Goal: Information Seeking & Learning: Learn about a topic

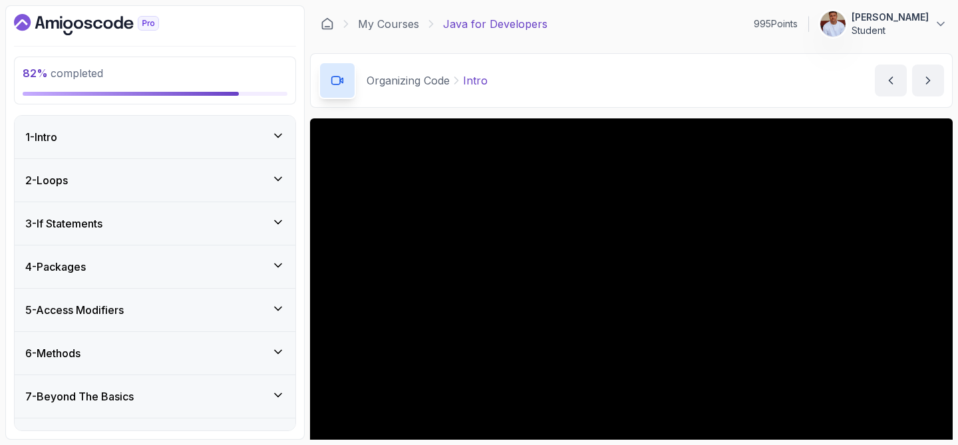
scroll to position [53, 0]
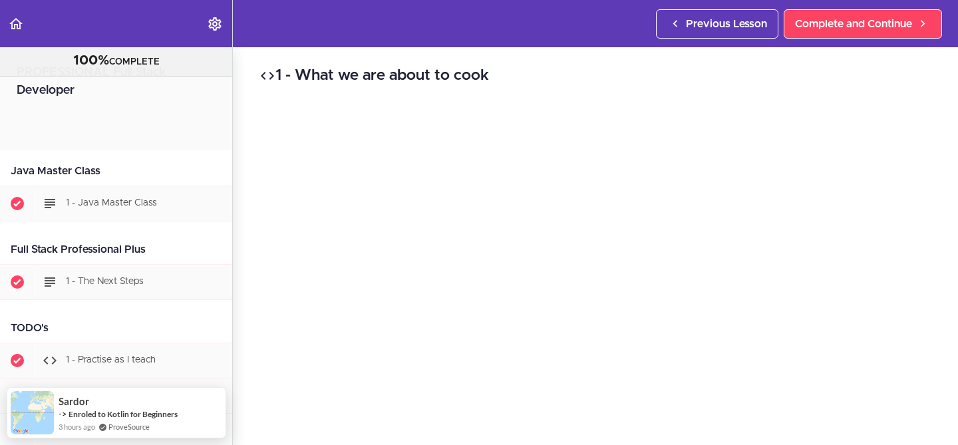
scroll to position [738, 0]
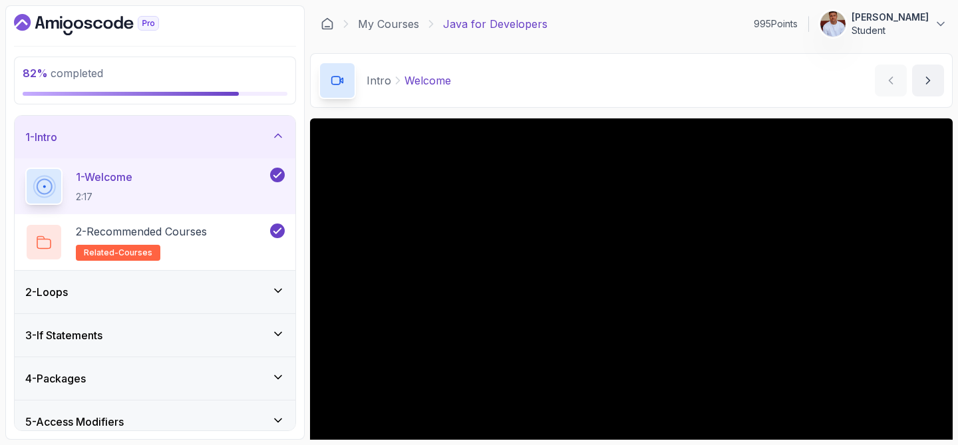
click at [280, 139] on icon at bounding box center [277, 135] width 13 height 13
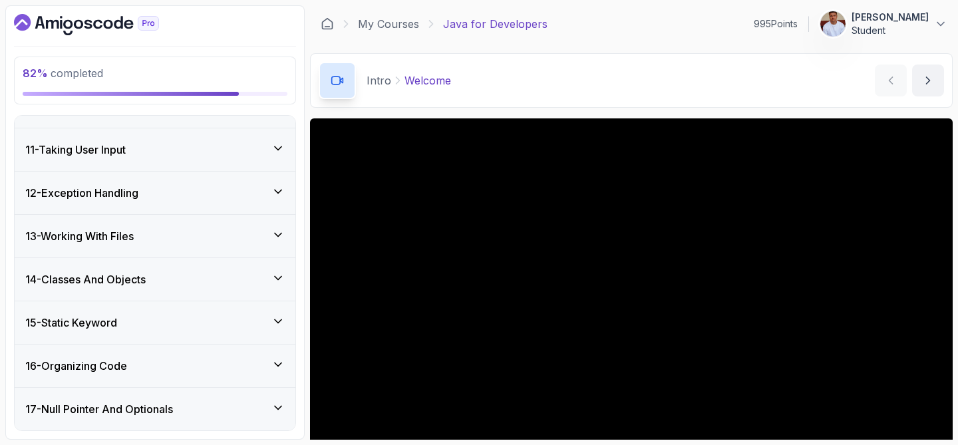
scroll to position [428, 0]
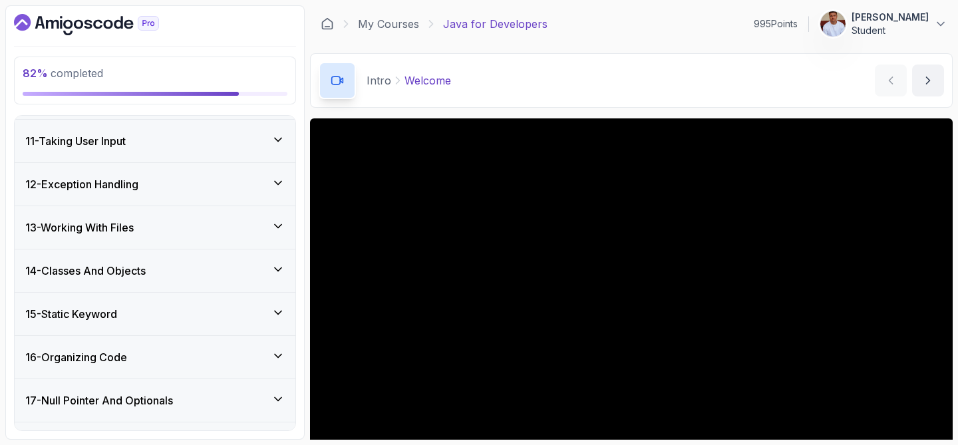
click at [142, 352] on div "16 - Organizing Code" at bounding box center [154, 357] width 259 height 16
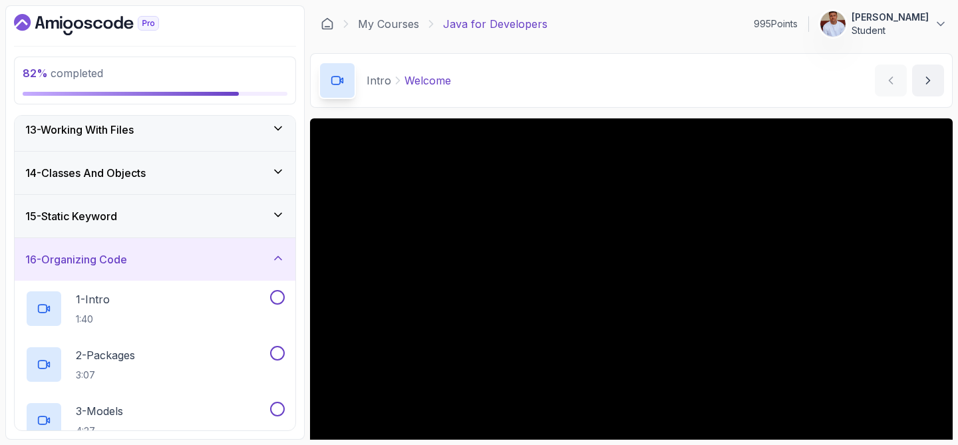
scroll to position [539, 0]
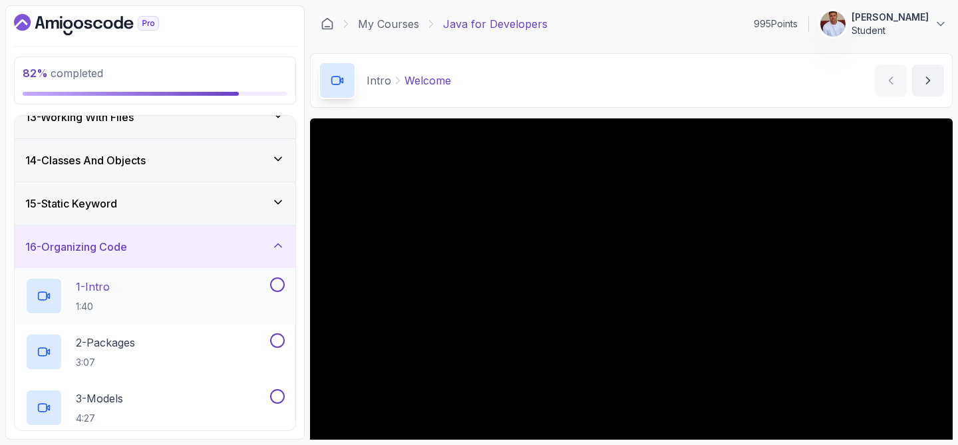
click at [137, 297] on div "1 - Intro 1:40" at bounding box center [146, 295] width 242 height 37
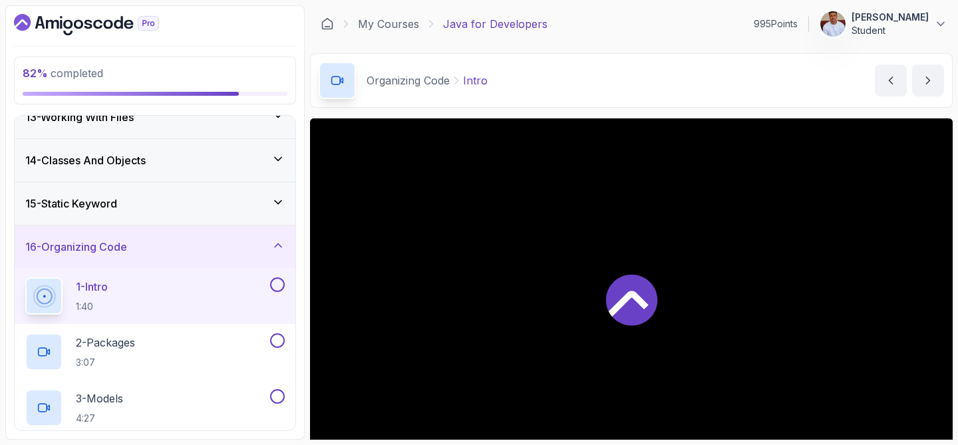
scroll to position [37, 0]
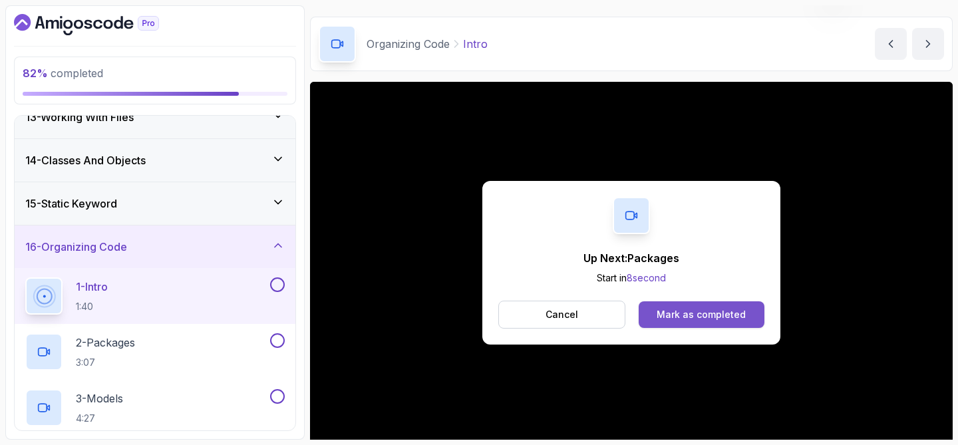
click at [674, 304] on button "Mark as completed" at bounding box center [701, 314] width 126 height 27
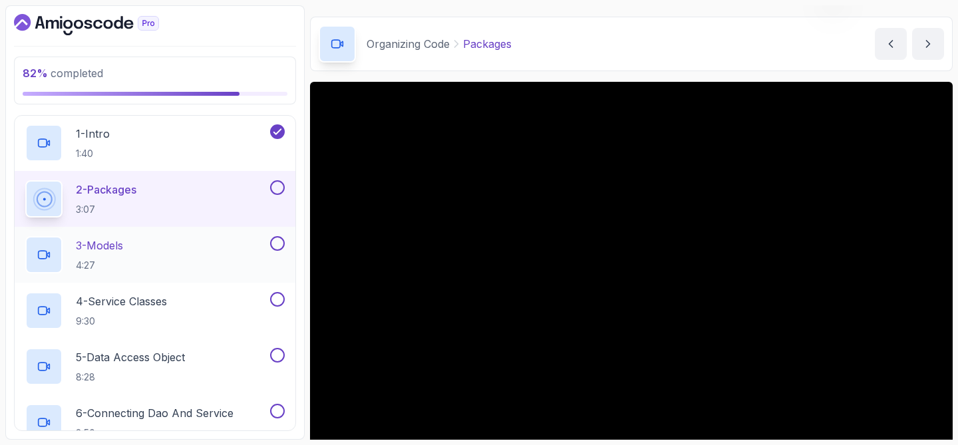
scroll to position [699, 0]
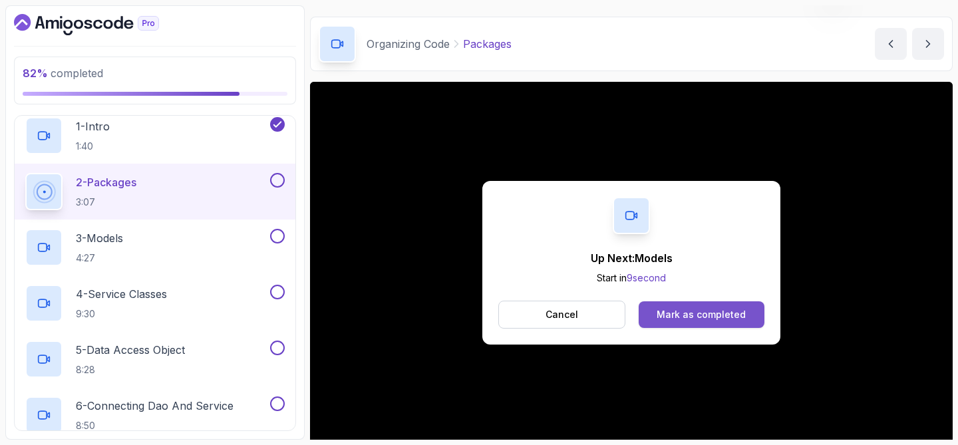
click at [684, 308] on div "Mark as completed" at bounding box center [700, 314] width 89 height 13
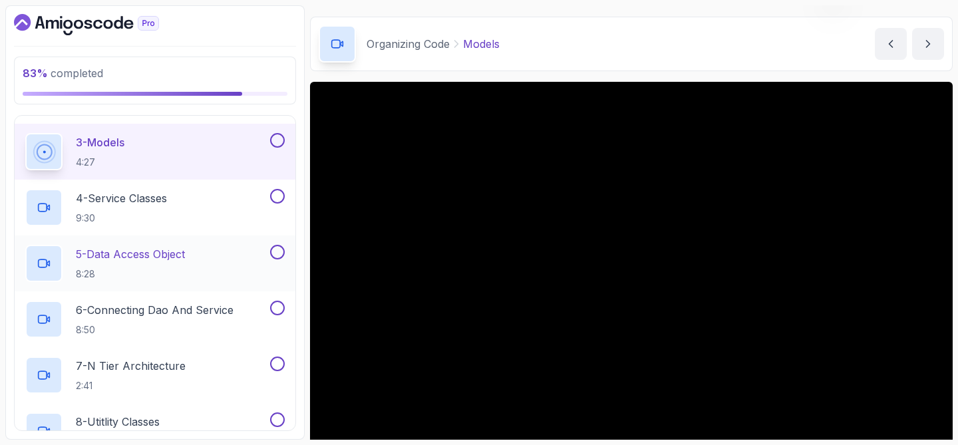
scroll to position [796, 0]
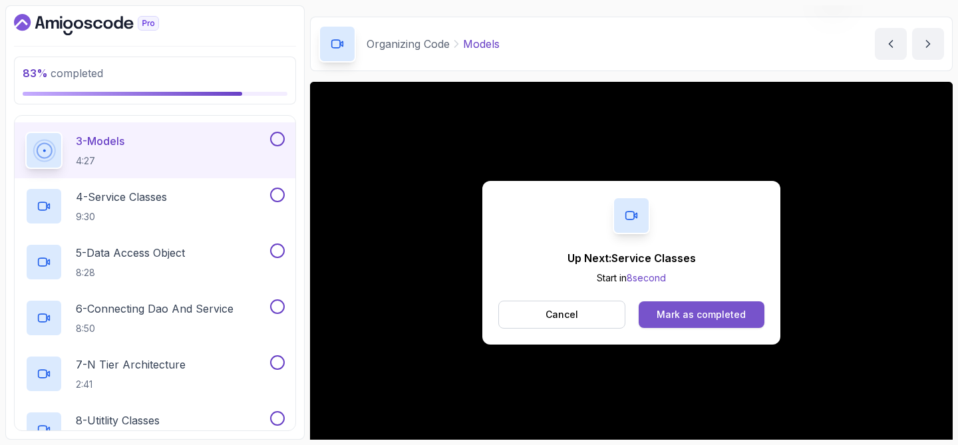
click at [662, 312] on div "Mark as completed" at bounding box center [700, 314] width 89 height 13
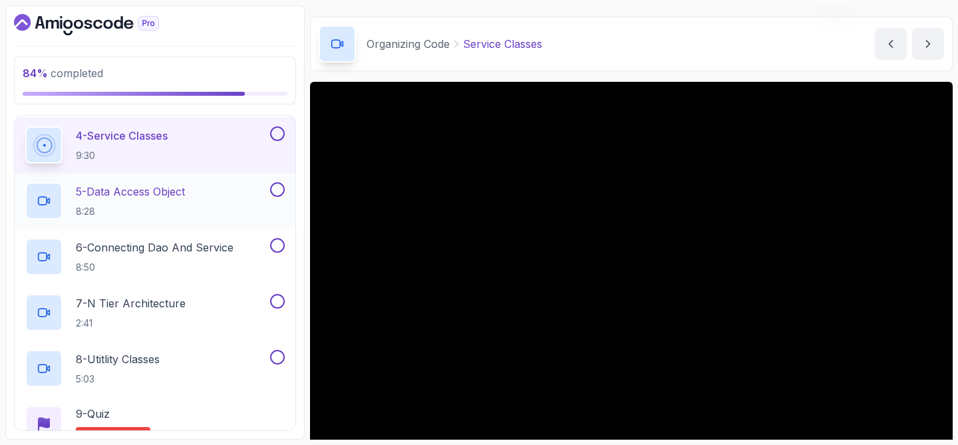
scroll to position [859, 0]
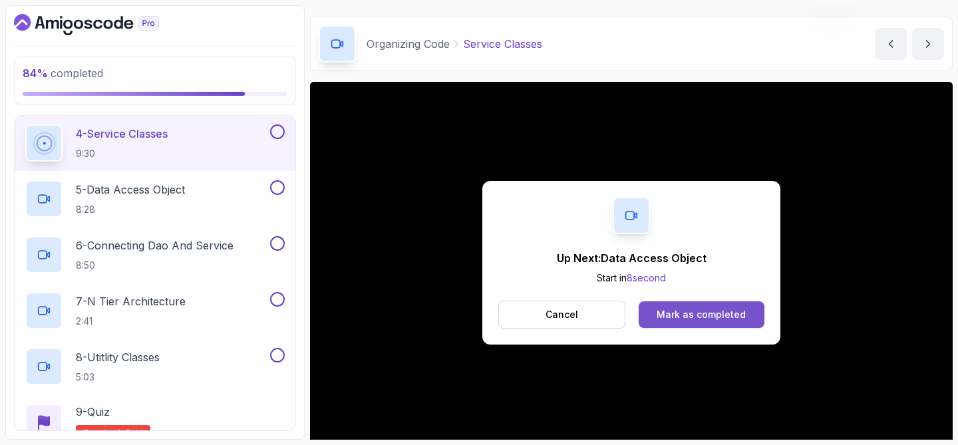
click at [651, 308] on button "Mark as completed" at bounding box center [701, 314] width 126 height 27
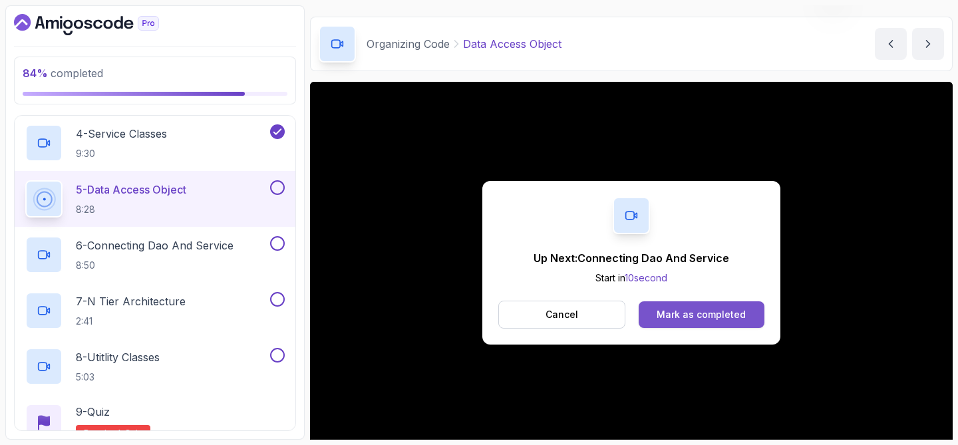
click at [667, 307] on button "Mark as completed" at bounding box center [701, 314] width 126 height 27
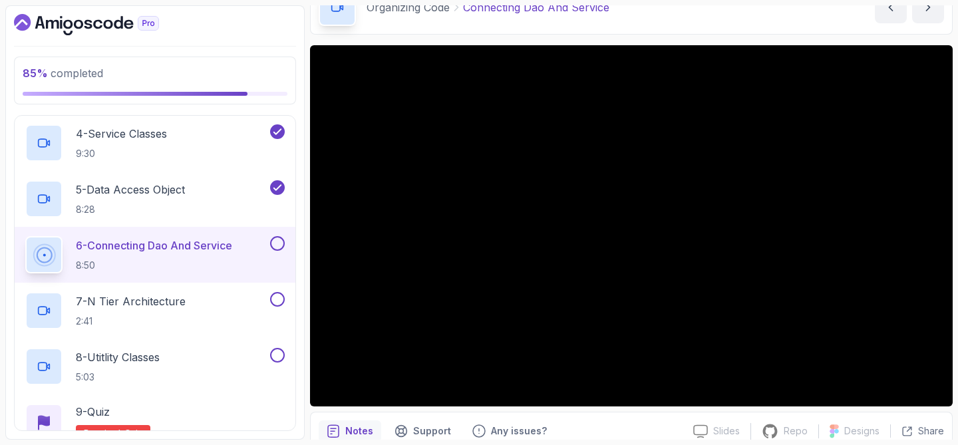
scroll to position [76, 0]
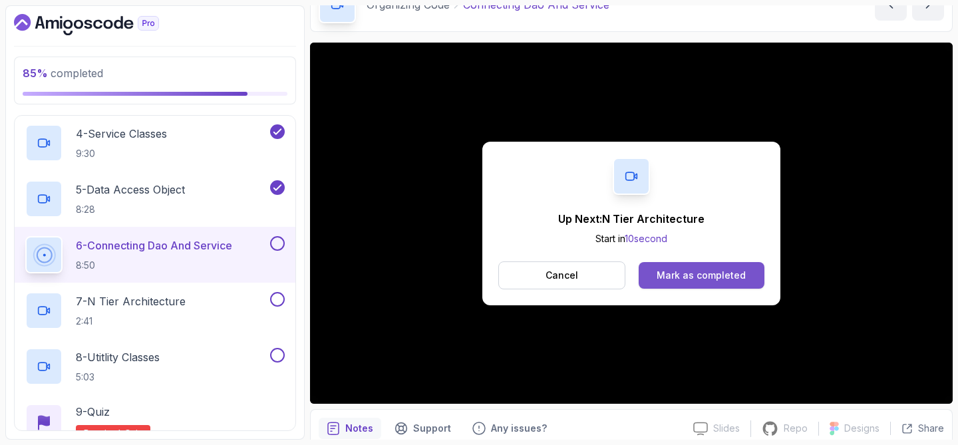
click at [710, 276] on div "Mark as completed" at bounding box center [700, 275] width 89 height 13
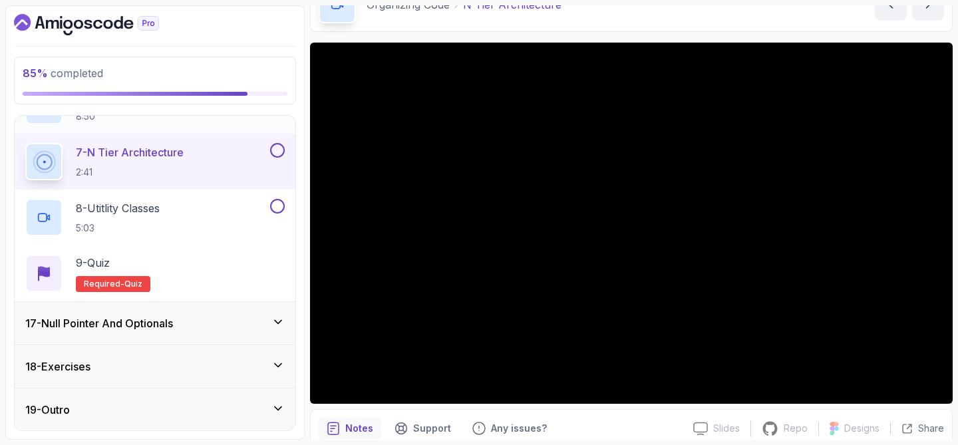
scroll to position [1009, 0]
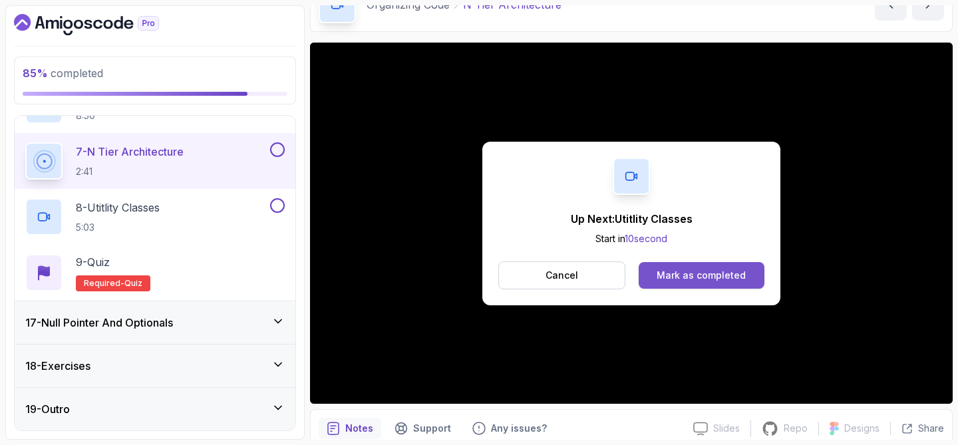
click at [682, 269] on div "Mark as completed" at bounding box center [700, 275] width 89 height 13
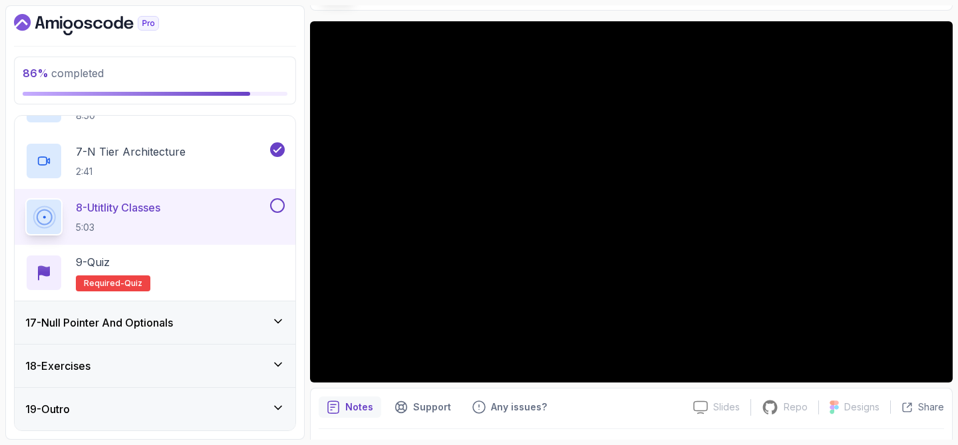
scroll to position [91, 0]
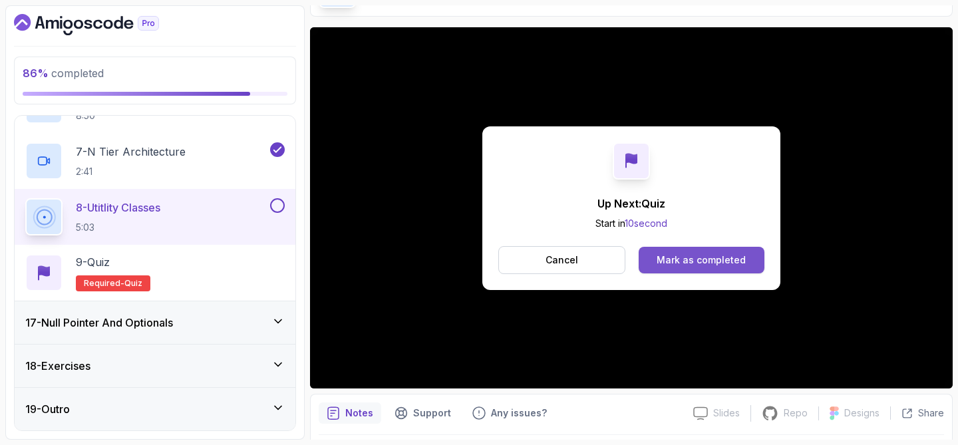
click at [689, 258] on div "Mark as completed" at bounding box center [700, 259] width 89 height 13
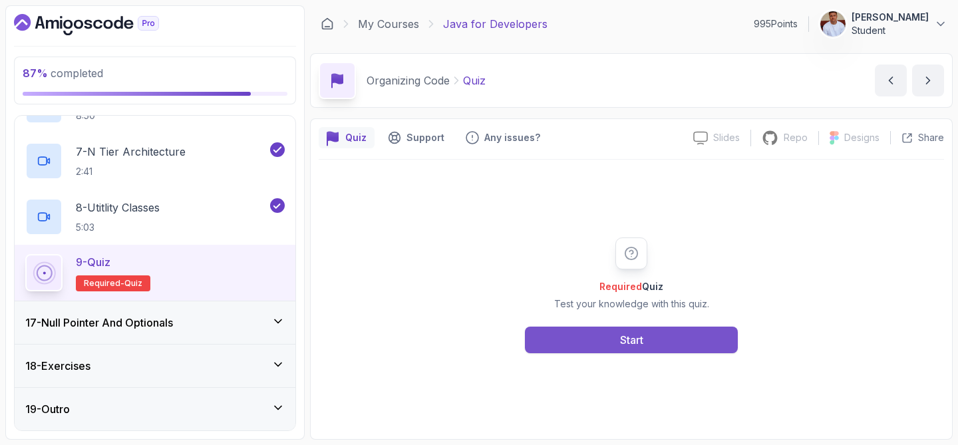
click at [682, 340] on button "Start" at bounding box center [631, 340] width 213 height 27
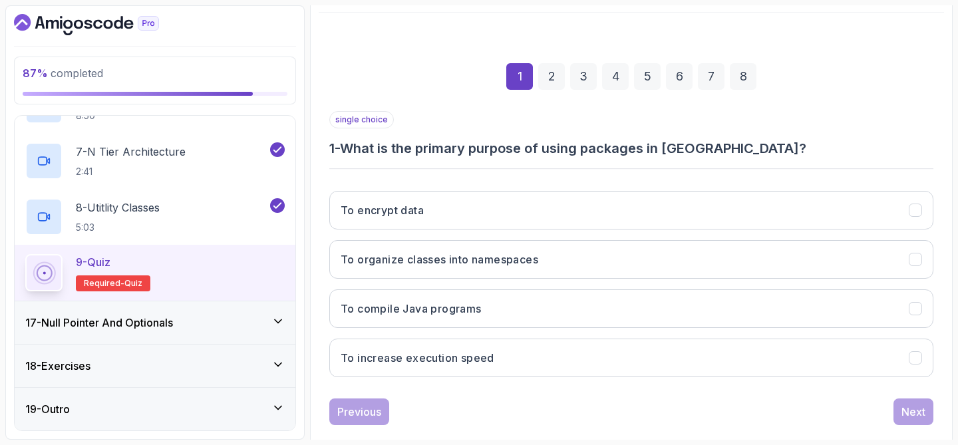
scroll to position [170, 0]
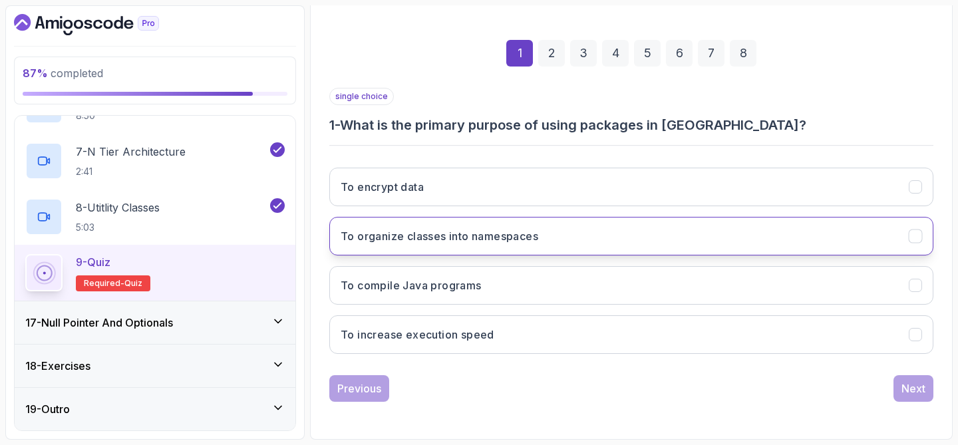
click at [583, 233] on button "To organize classes into namespaces" at bounding box center [631, 236] width 604 height 39
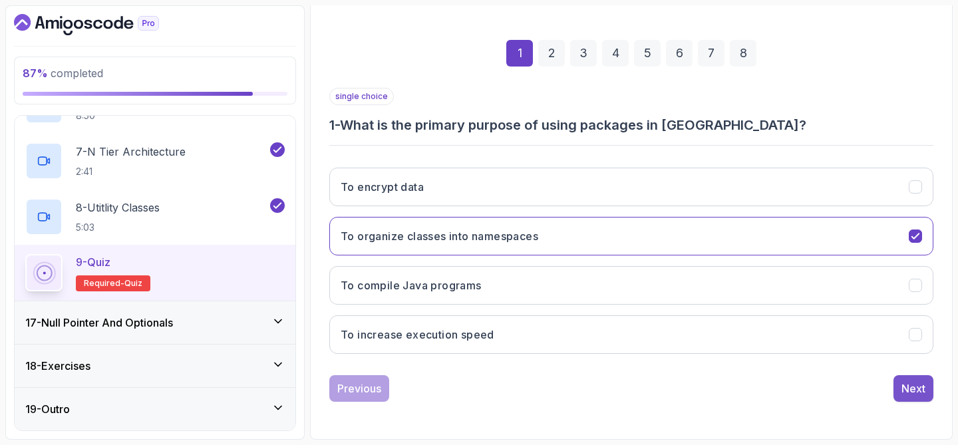
click at [911, 388] on div "Next" at bounding box center [913, 388] width 24 height 16
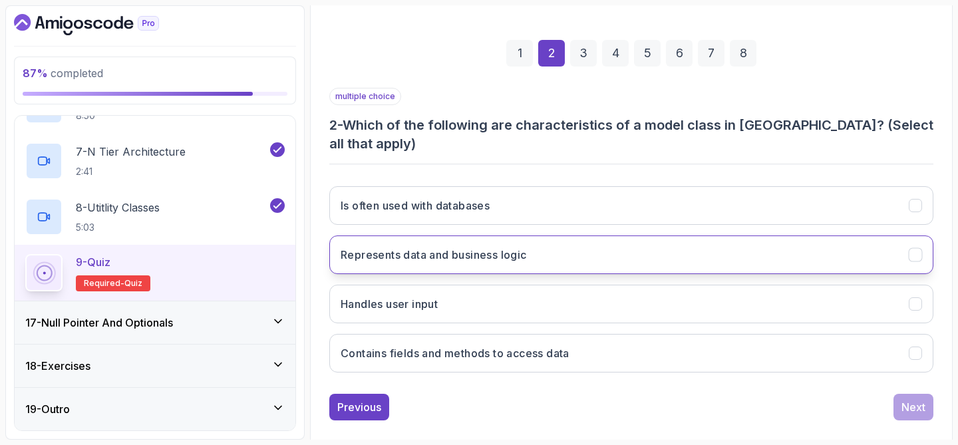
click at [706, 243] on button "Represents data and business logic" at bounding box center [631, 254] width 604 height 39
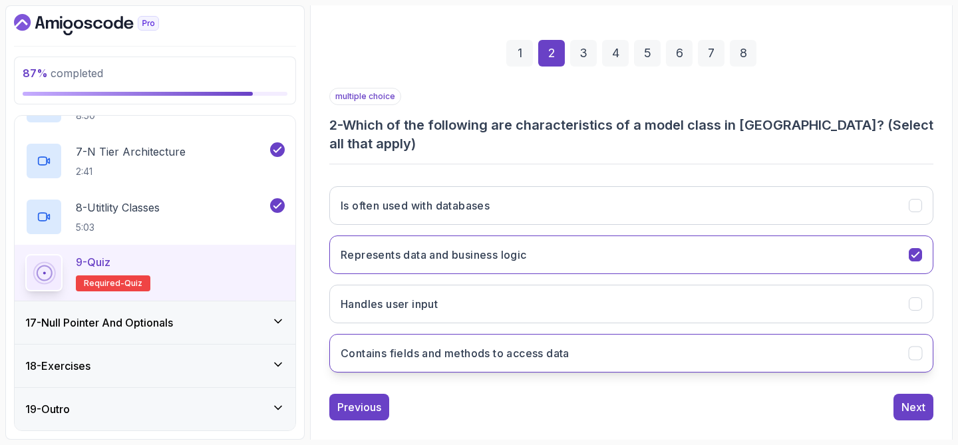
click at [704, 344] on button "Contains fields and methods to access data" at bounding box center [631, 353] width 604 height 39
click at [920, 399] on div "Next" at bounding box center [913, 407] width 24 height 16
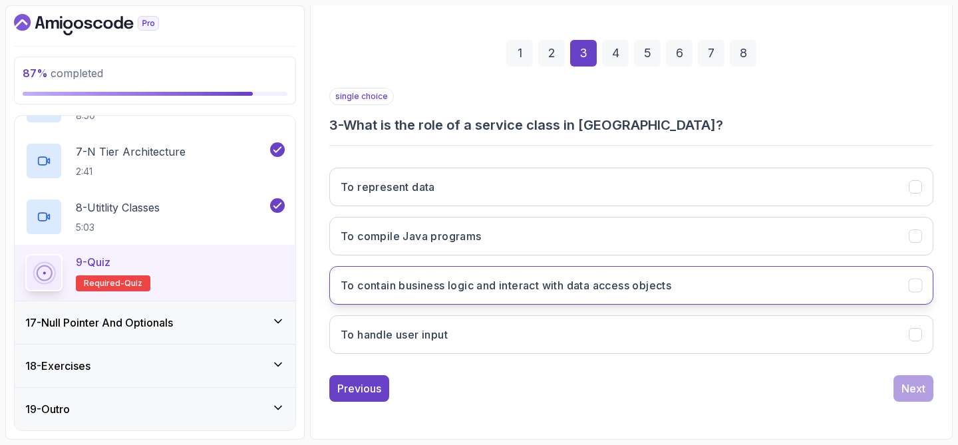
click at [600, 276] on button "To contain business logic and interact with data access objects" at bounding box center [631, 285] width 604 height 39
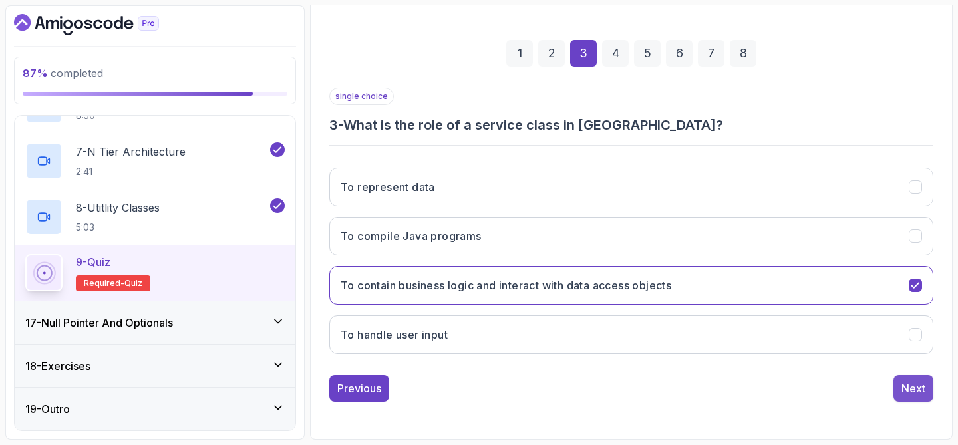
click at [923, 389] on div "Next" at bounding box center [913, 388] width 24 height 16
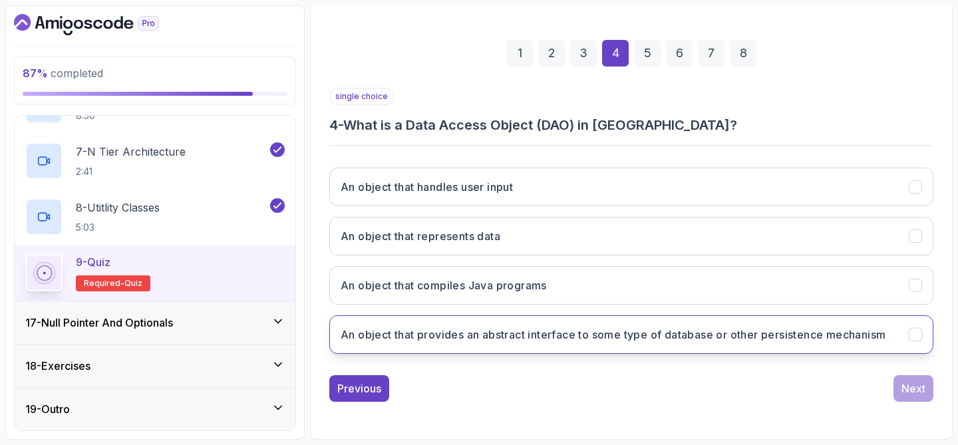
click at [641, 343] on h3 "An object that provides an abstract interface to some type of database or other…" at bounding box center [613, 335] width 545 height 16
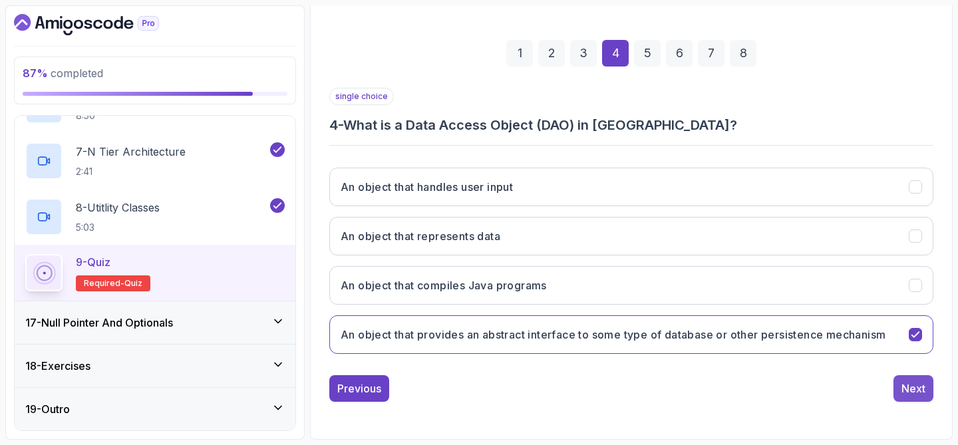
click at [913, 396] on div "Next" at bounding box center [913, 388] width 24 height 16
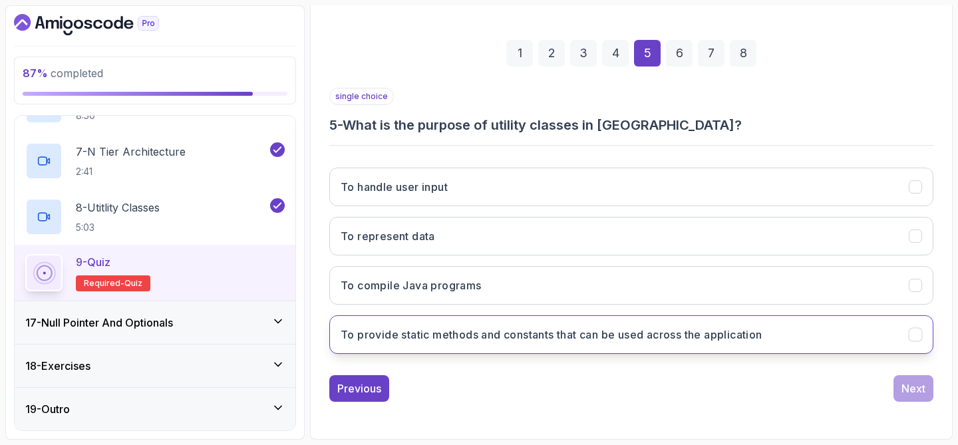
click at [582, 335] on h3 "To provide static methods and constants that can be used across the application" at bounding box center [552, 335] width 422 height 16
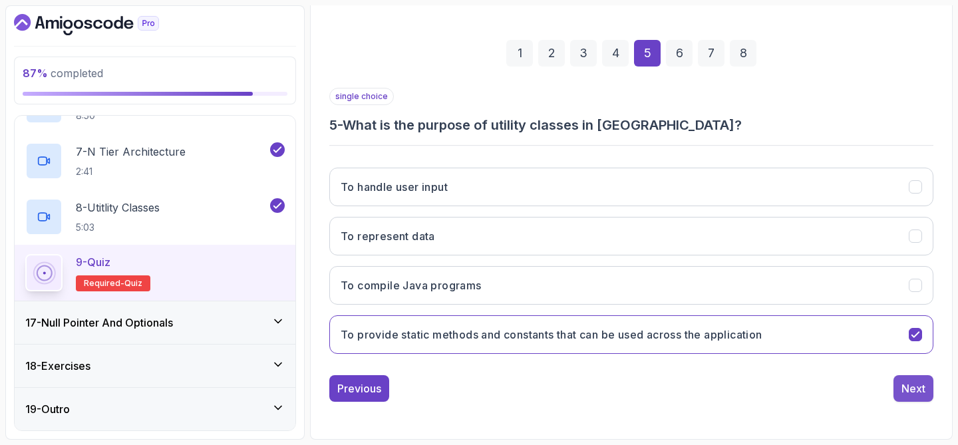
click at [905, 382] on div "Next" at bounding box center [913, 388] width 24 height 16
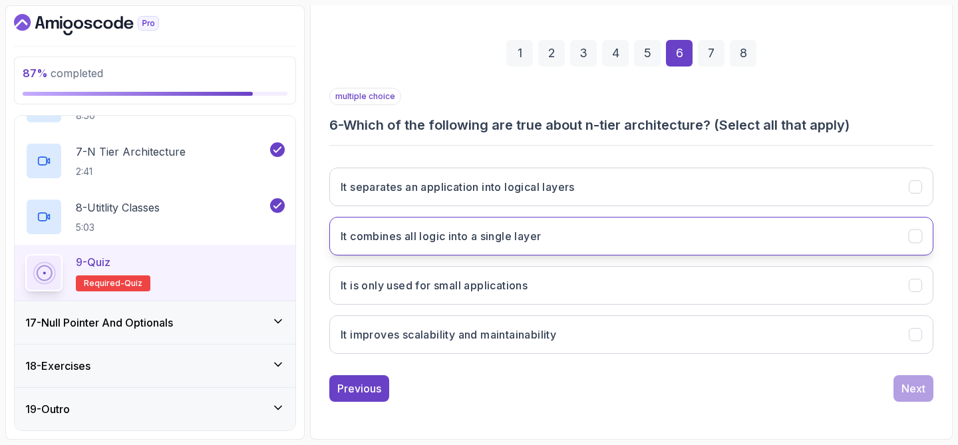
click at [716, 245] on button "It combines all logic into a single layer" at bounding box center [631, 236] width 604 height 39
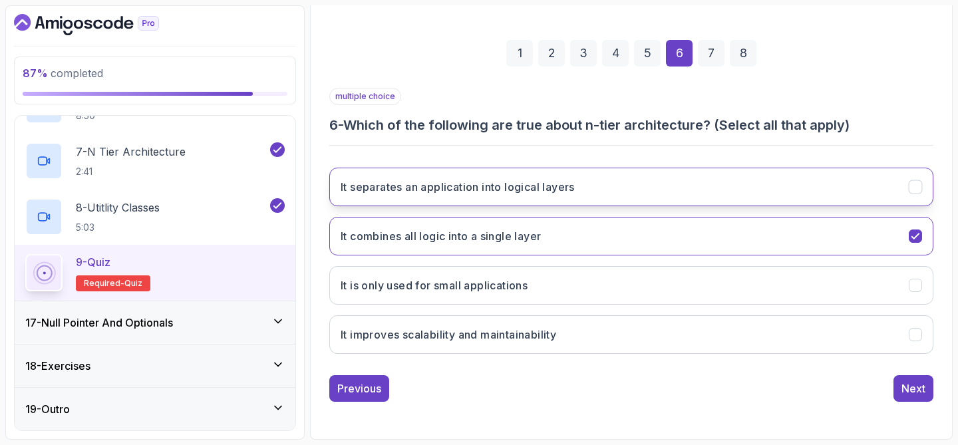
click at [710, 192] on button "It separates an application into logical layers" at bounding box center [631, 187] width 604 height 39
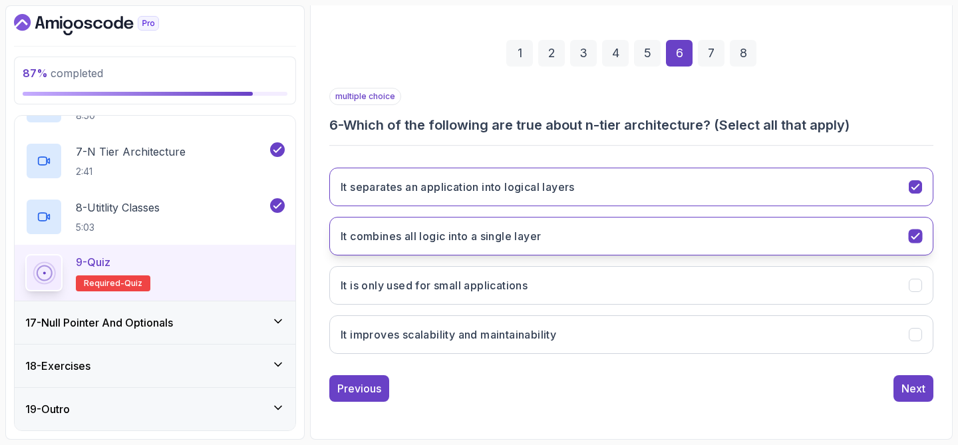
click at [714, 230] on button "It combines all logic into a single layer" at bounding box center [631, 236] width 604 height 39
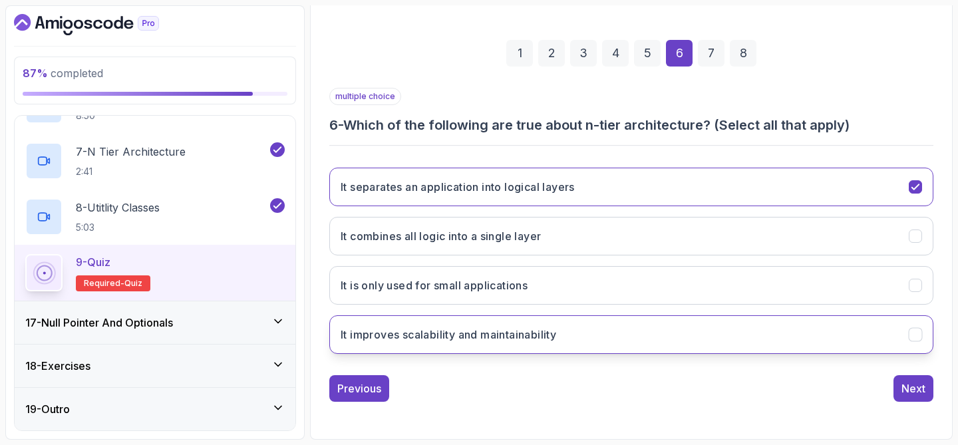
click at [713, 323] on button "It improves scalability and maintainability" at bounding box center [631, 334] width 604 height 39
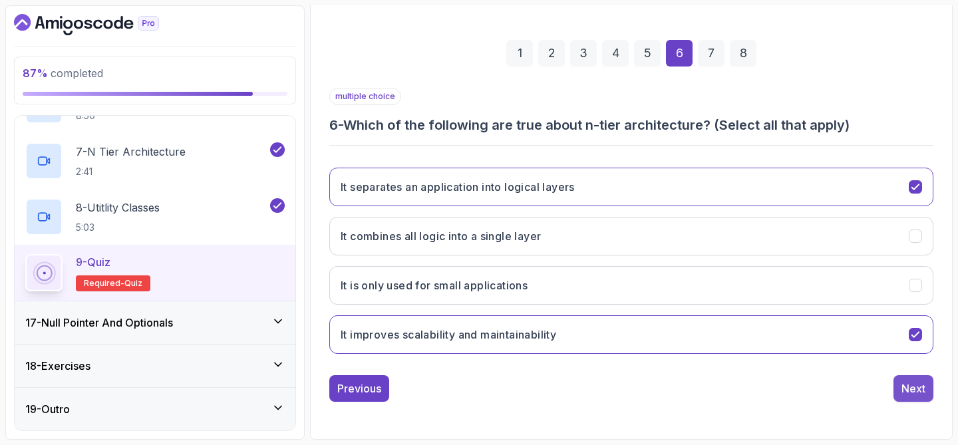
click at [918, 395] on div "Next" at bounding box center [913, 388] width 24 height 16
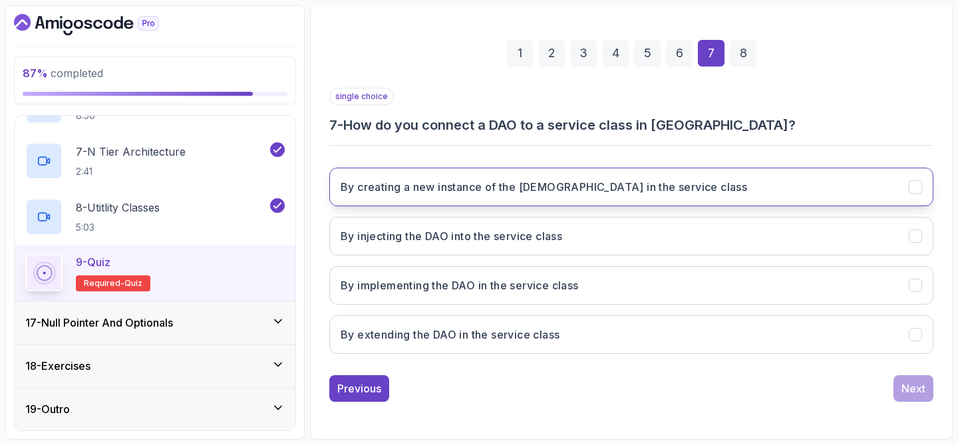
click at [670, 192] on button "By creating a new instance of the DAO in the service class" at bounding box center [631, 187] width 604 height 39
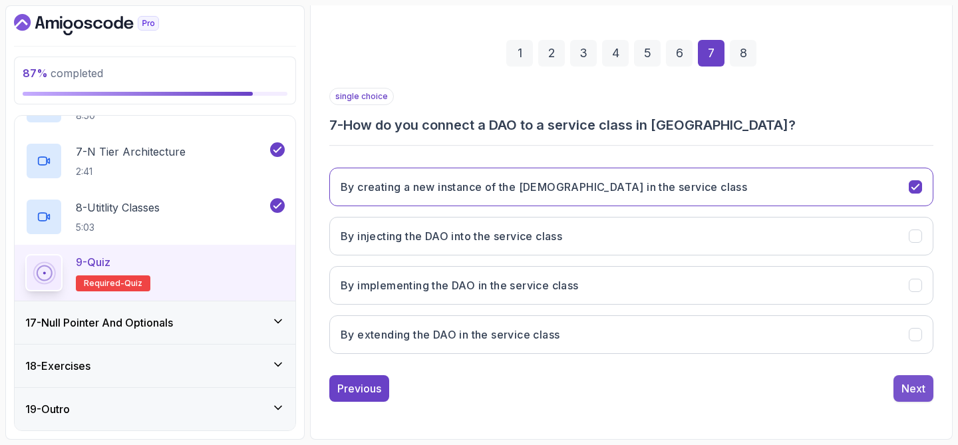
click at [897, 392] on button "Next" at bounding box center [913, 388] width 40 height 27
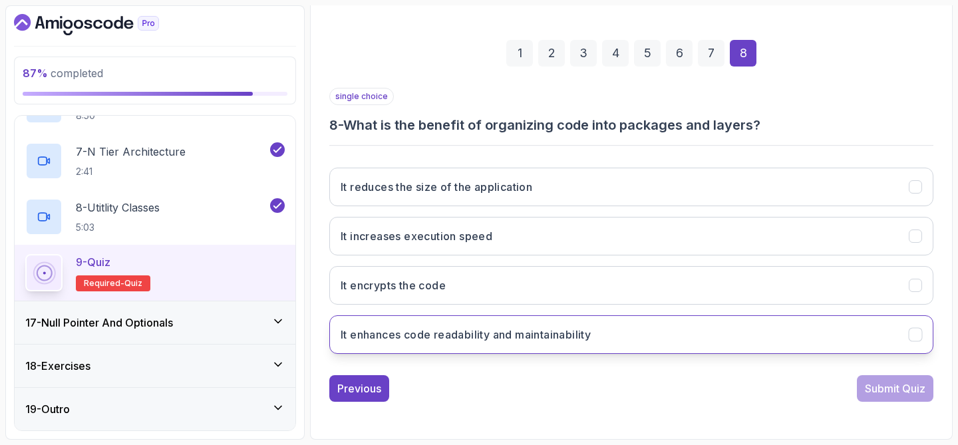
click at [694, 341] on button "It enhances code readability and maintainability" at bounding box center [631, 334] width 604 height 39
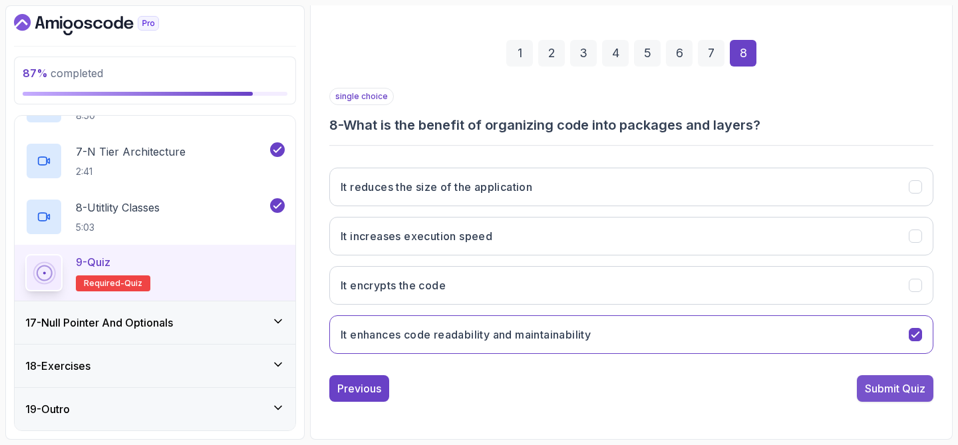
click at [899, 392] on div "Submit Quiz" at bounding box center [895, 388] width 61 height 16
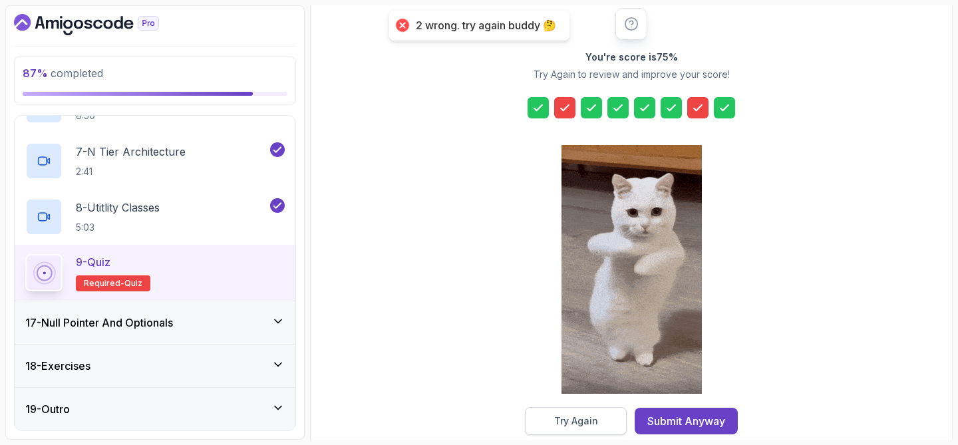
click at [565, 409] on button "Try Again" at bounding box center [576, 421] width 102 height 28
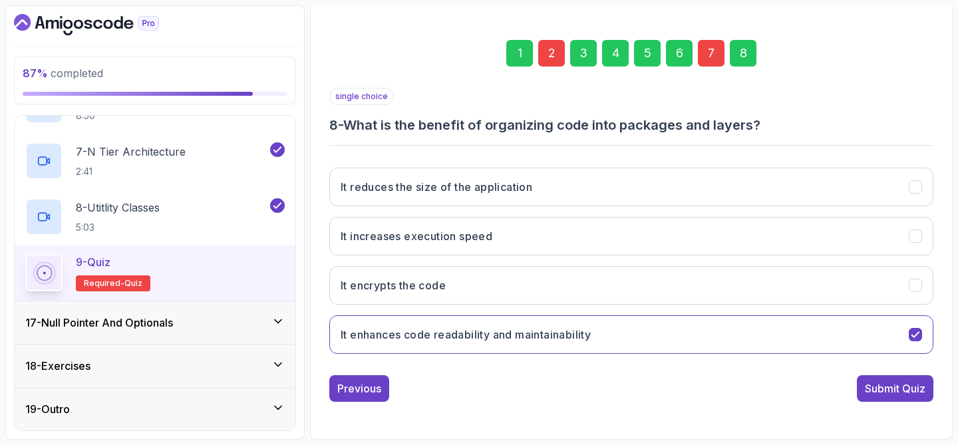
click at [549, 49] on div "2" at bounding box center [551, 53] width 27 height 27
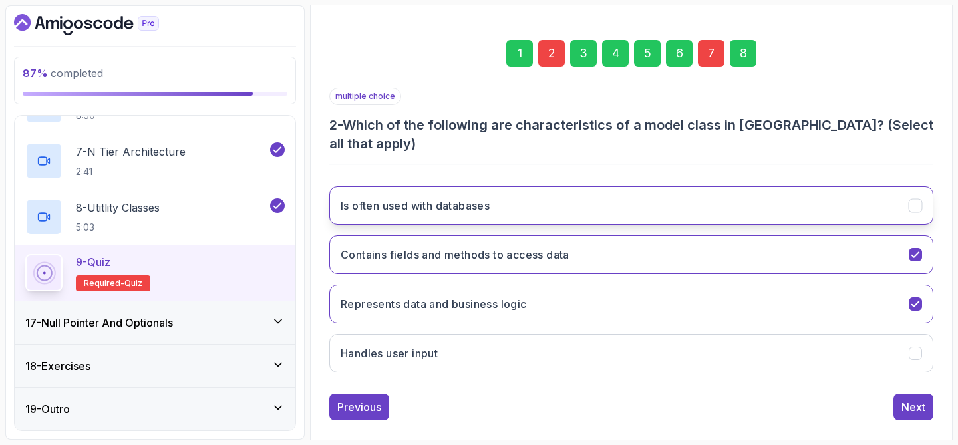
click at [535, 186] on button "Is often used with databases" at bounding box center [631, 205] width 604 height 39
click at [714, 55] on div "7" at bounding box center [711, 53] width 27 height 27
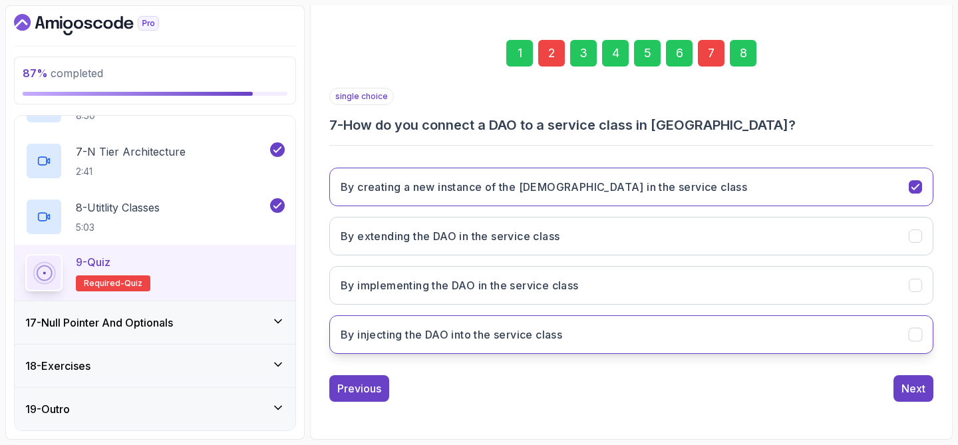
click at [615, 343] on button "By injecting the DAO into the service class" at bounding box center [631, 334] width 604 height 39
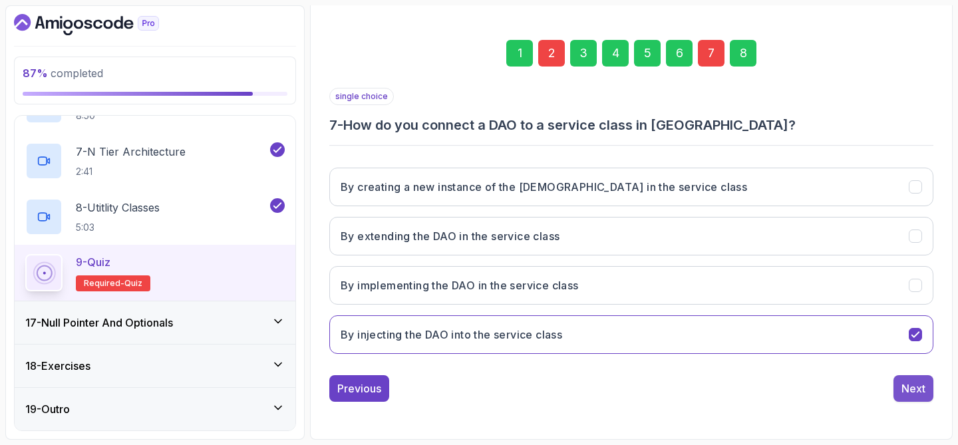
click at [909, 381] on div "Next" at bounding box center [913, 388] width 24 height 16
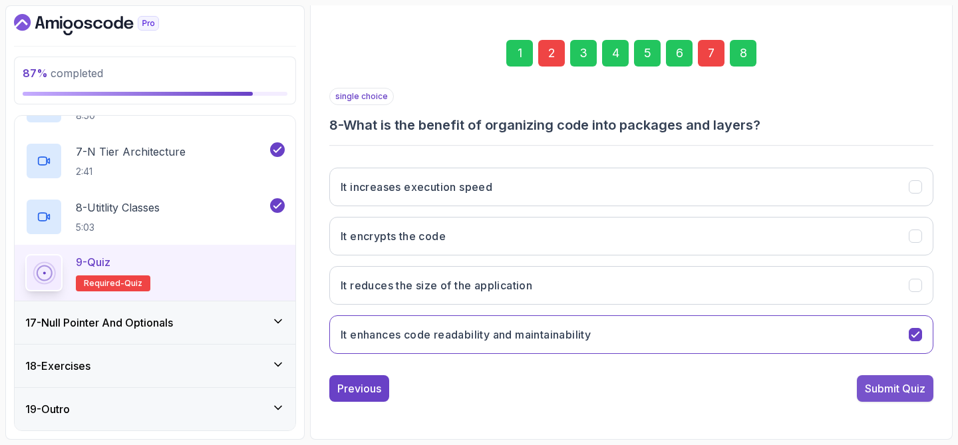
click at [884, 385] on div "Submit Quiz" at bounding box center [895, 388] width 61 height 16
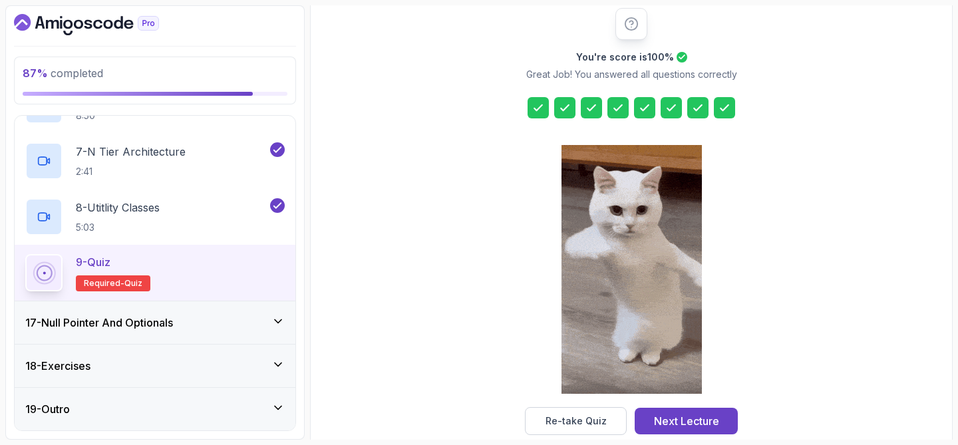
scroll to position [193, 0]
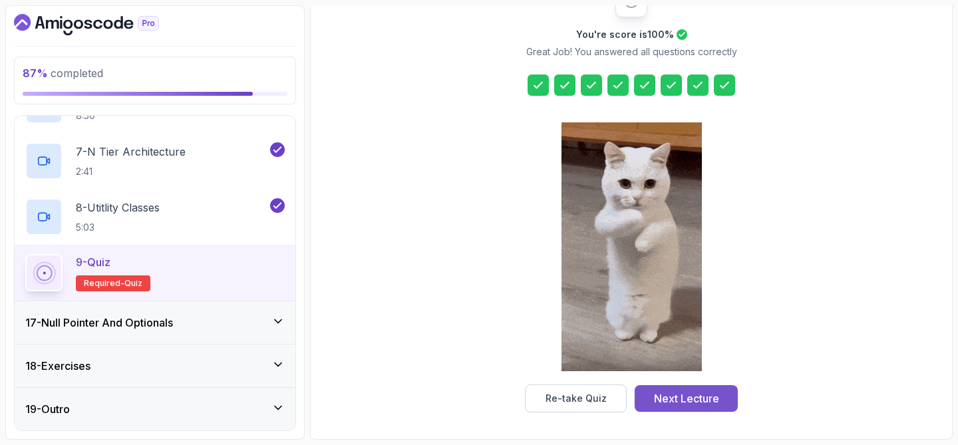
click at [708, 396] on div "Next Lecture" at bounding box center [686, 398] width 65 height 16
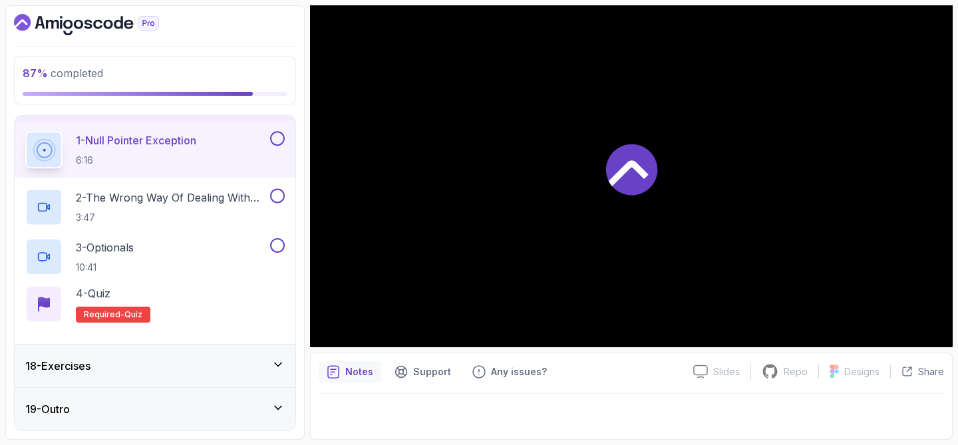
scroll to position [506, 0]
